Goal: Navigation & Orientation: Find specific page/section

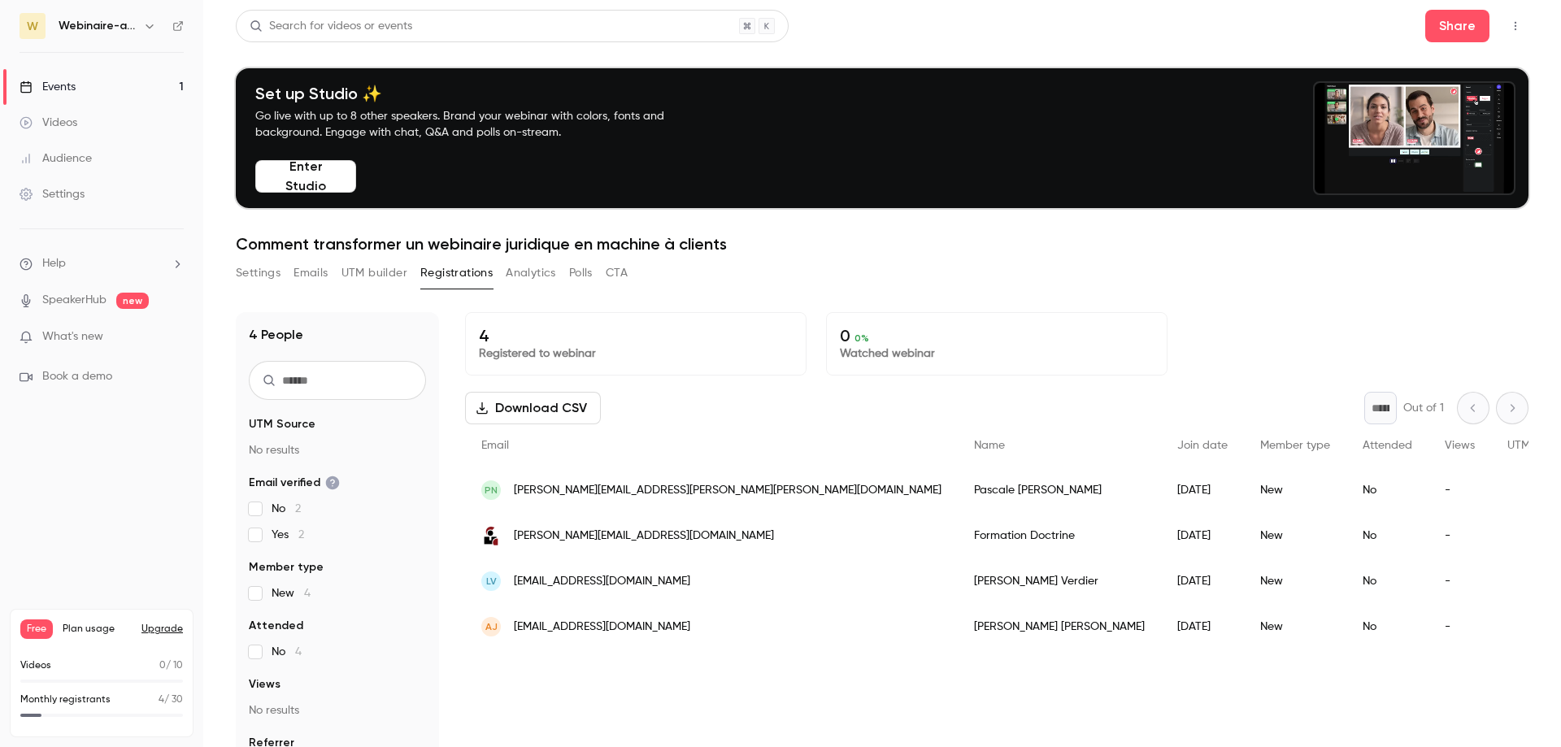
click at [98, 89] on link "Events 1" at bounding box center [101, 87] width 203 height 36
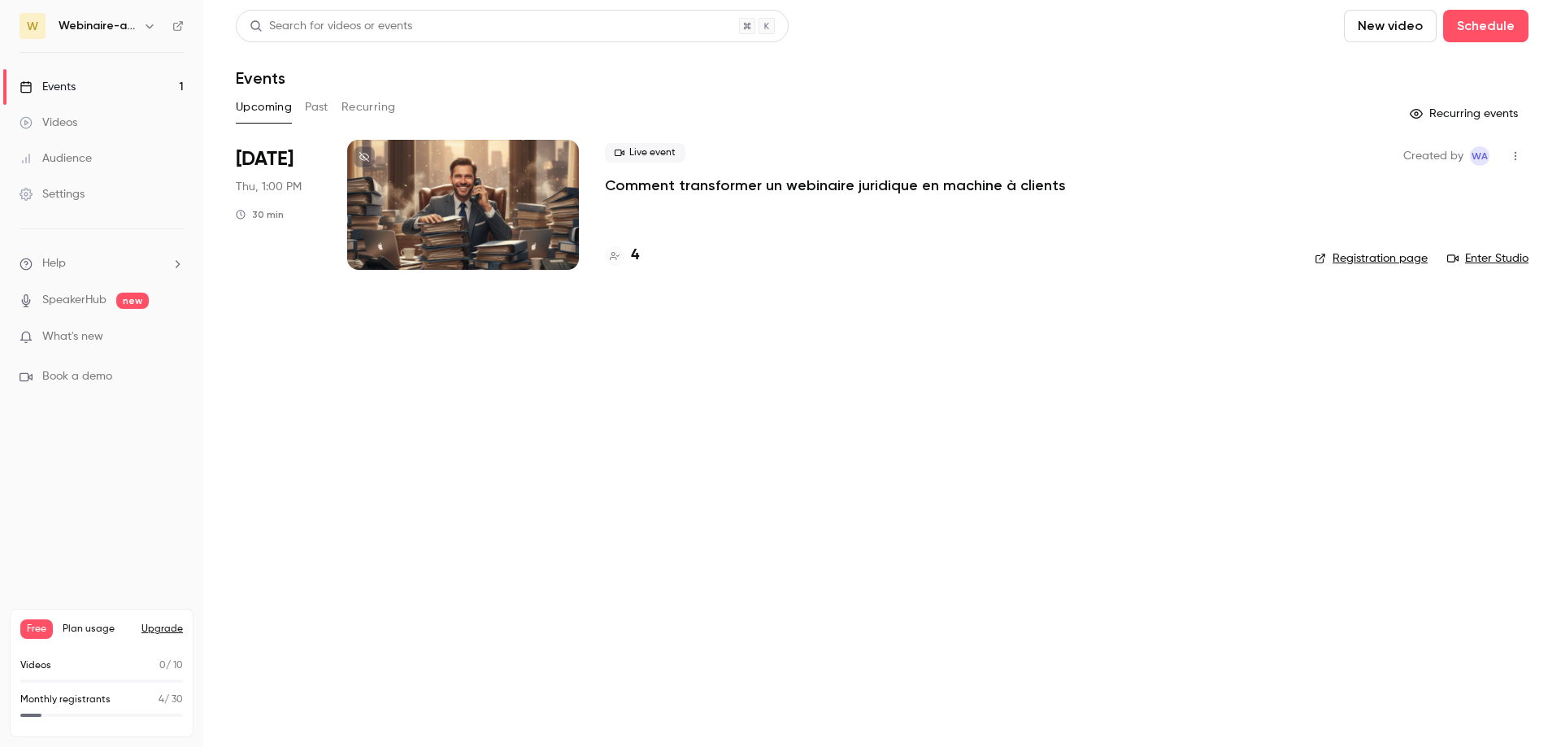
click at [629, 257] on div "4" at bounding box center [622, 256] width 34 height 22
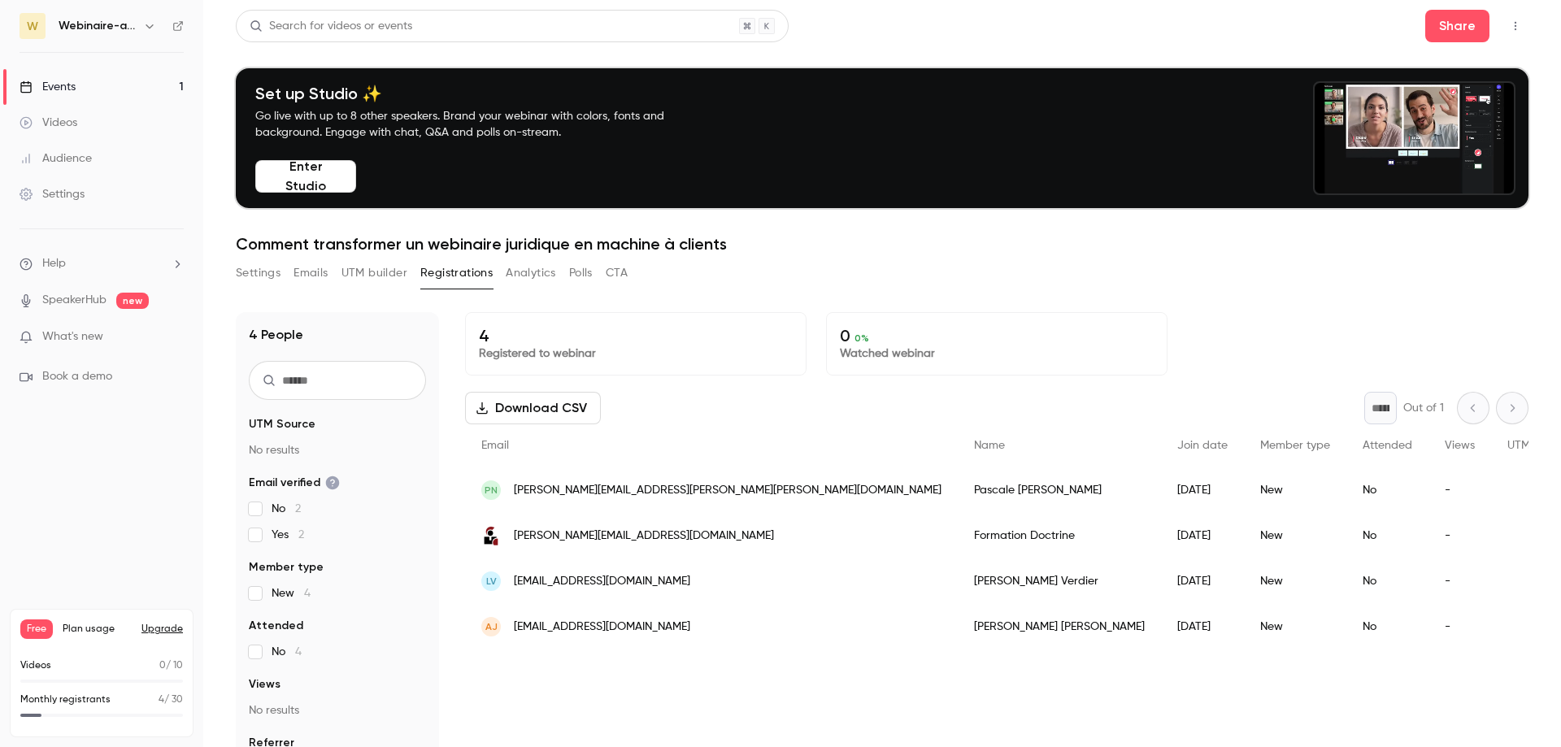
click at [101, 87] on link "Events 1" at bounding box center [101, 87] width 203 height 36
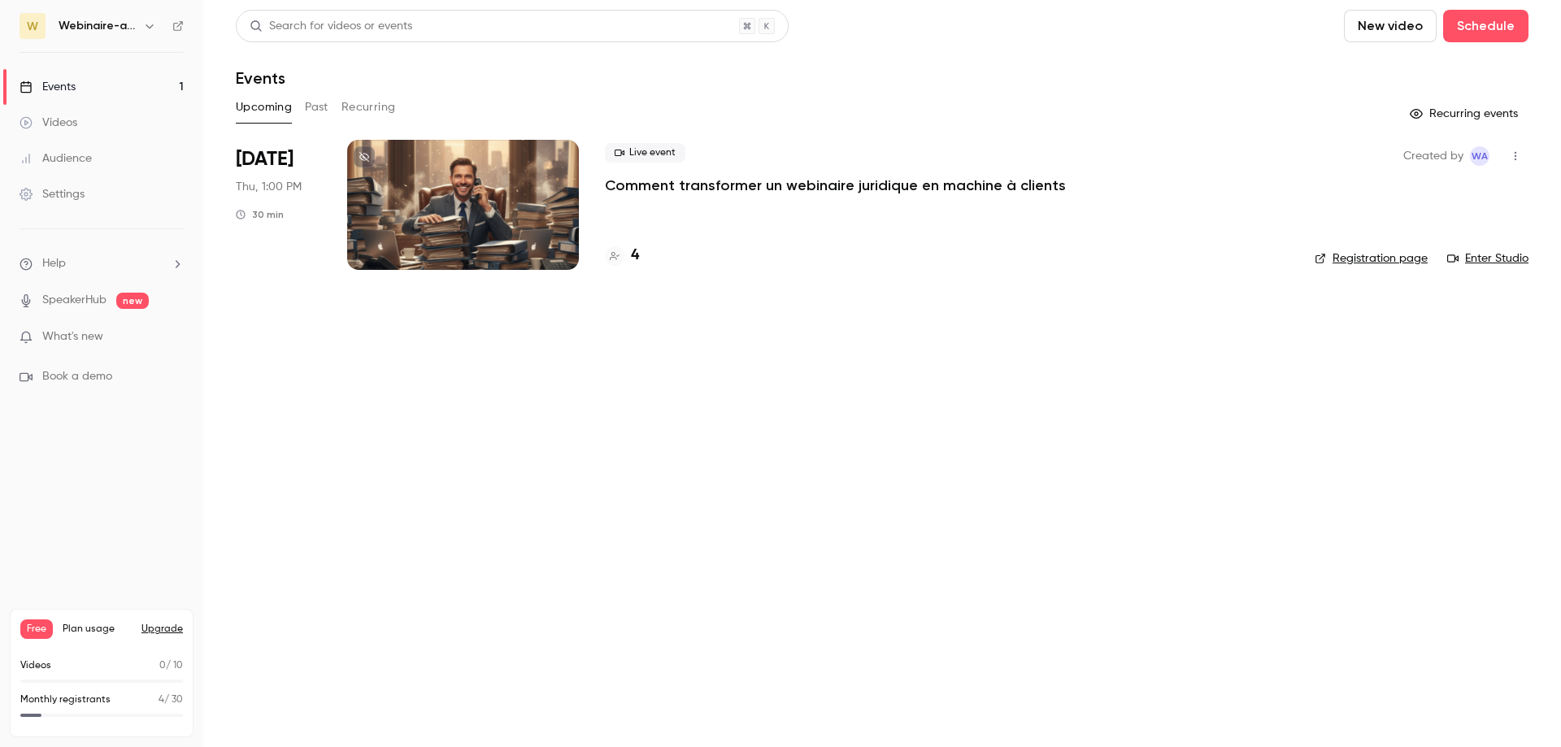
click at [624, 354] on main "Search for videos or events New video Schedule Events Upcoming Past Recurring R…" at bounding box center [882, 373] width 1358 height 747
click at [631, 244] on div "Live event Comment transformer un webinaire juridique en machine à clients 4" at bounding box center [947, 205] width 684 height 130
click at [634, 254] on h4 "4" at bounding box center [635, 256] width 8 height 22
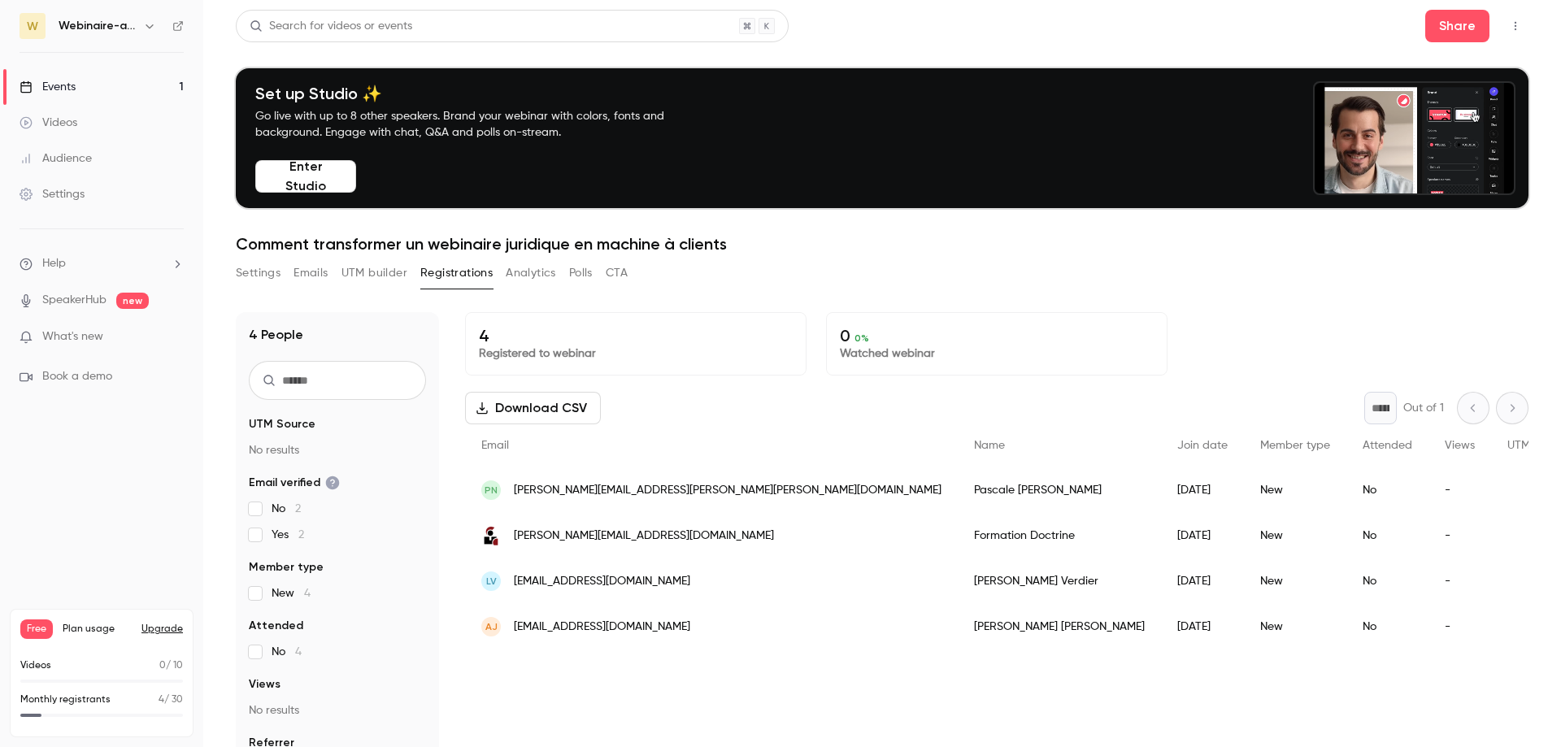
click at [78, 80] on link "Events 1" at bounding box center [101, 87] width 203 height 36
